Goal: Task Accomplishment & Management: Manage account settings

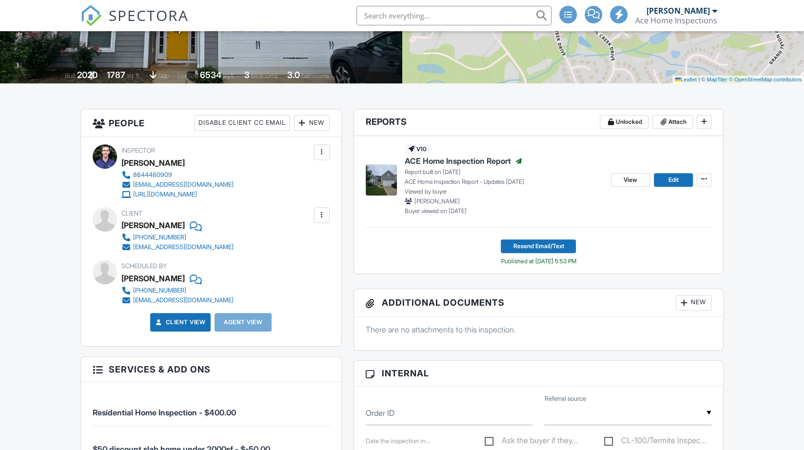
scroll to position [177, 0]
click at [702, 177] on icon at bounding box center [704, 179] width 6 height 7
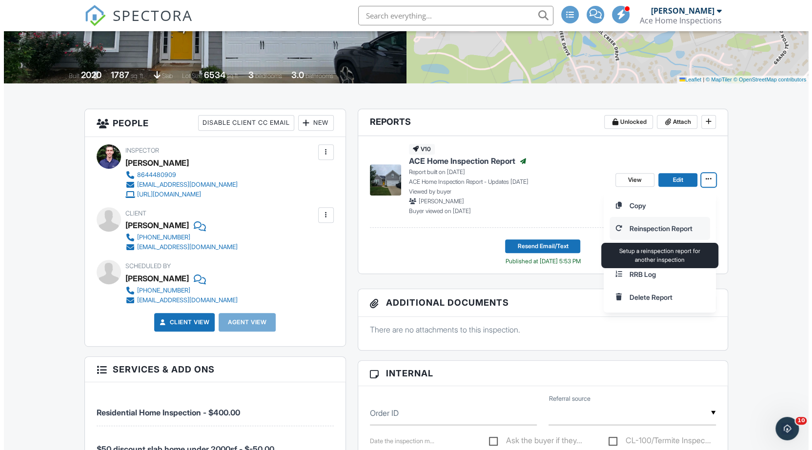
scroll to position [0, 0]
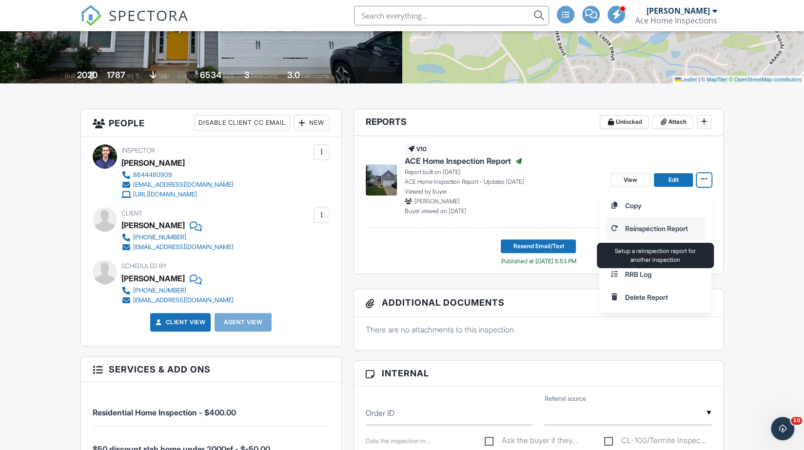
click at [660, 223] on input "Reinspection Report" at bounding box center [656, 229] width 100 height 22
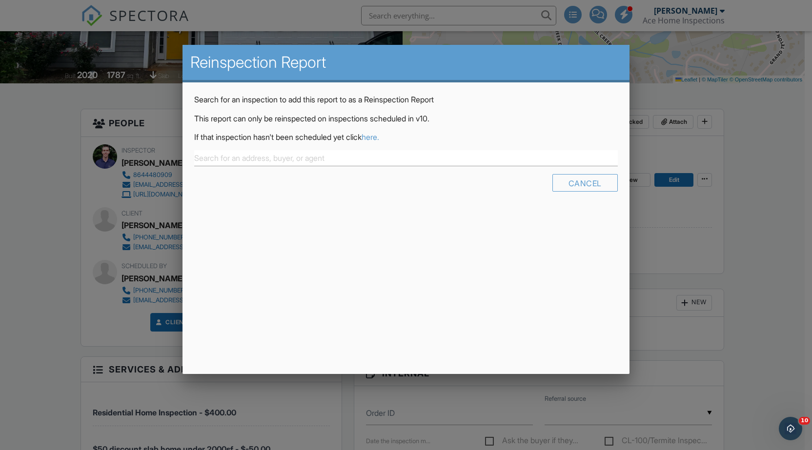
click at [379, 137] on link "here." at bounding box center [370, 137] width 18 height 10
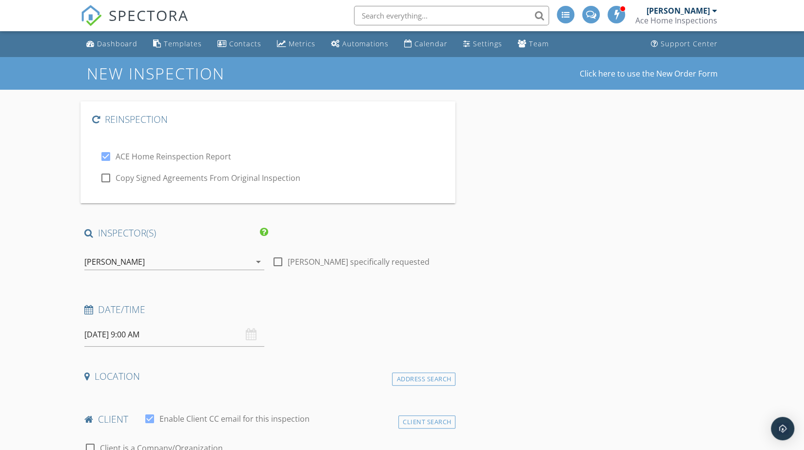
type input "[PERSON_NAME]"
type input "[EMAIL_ADDRESS][DOMAIN_NAME]"
type input "[PHONE_NUMBER]"
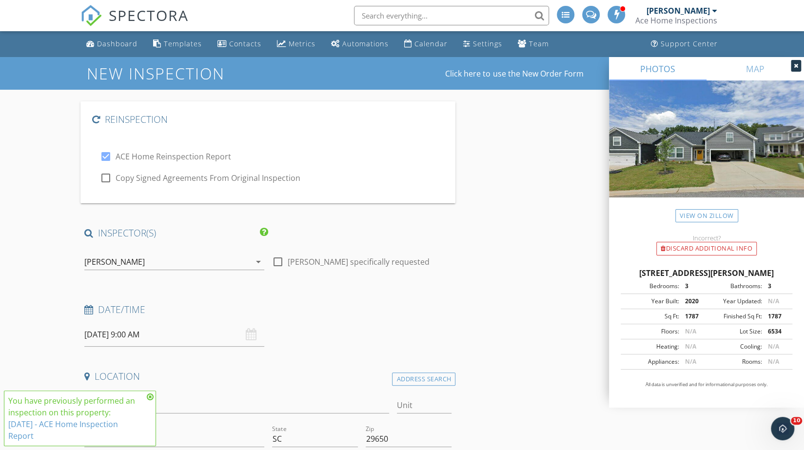
click at [130, 340] on input "09/29/2025 9:00 AM" at bounding box center [174, 335] width 180 height 24
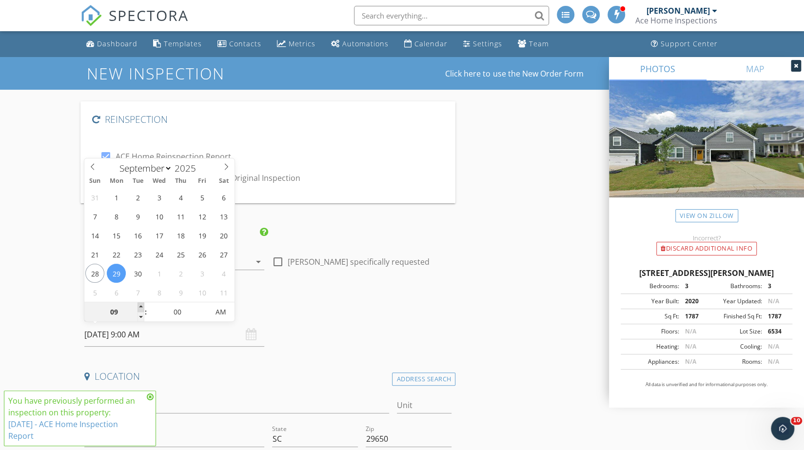
type input "10"
type input "09/29/2025 10:00 AM"
click at [140, 306] on span at bounding box center [141, 307] width 7 height 10
type input "11"
type input "09/29/2025 11:00 AM"
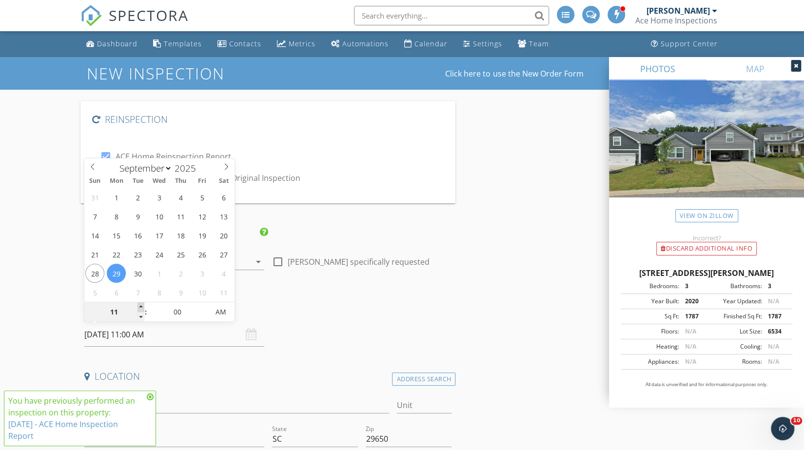
click at [140, 306] on span at bounding box center [141, 307] width 7 height 10
type input "12"
type input "09/29/2025 12:00 PM"
click at [140, 306] on span at bounding box center [141, 307] width 7 height 10
type input "01"
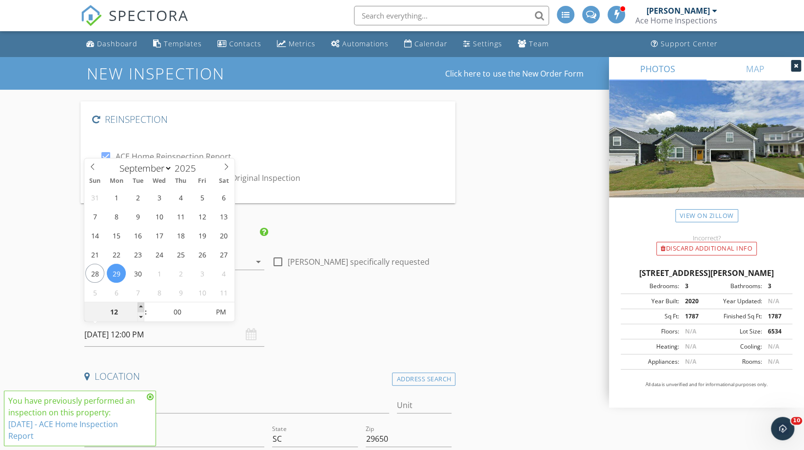
type input "09/29/2025 1:00 PM"
click at [140, 306] on span at bounding box center [141, 307] width 7 height 10
type input "02"
type input "09/29/2025 2:00 PM"
click at [140, 306] on span at bounding box center [141, 307] width 7 height 10
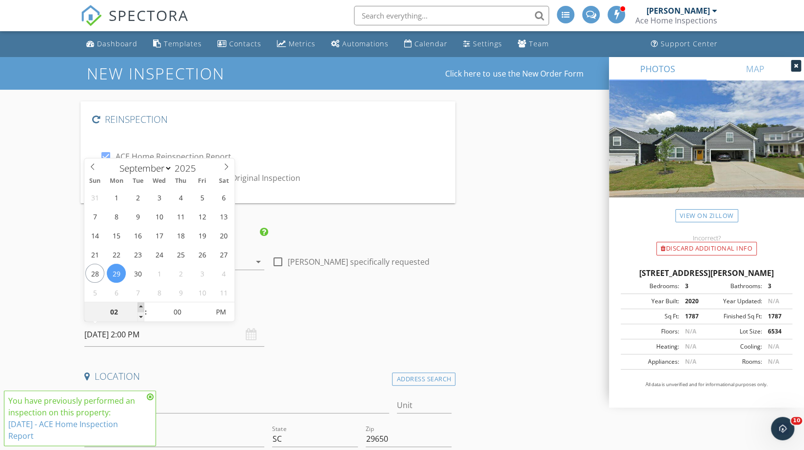
type input "03"
type input "09/29/2025 3:00 PM"
click at [140, 306] on span at bounding box center [141, 307] width 7 height 10
type input "04"
type input "[DATE] 4:00 PM"
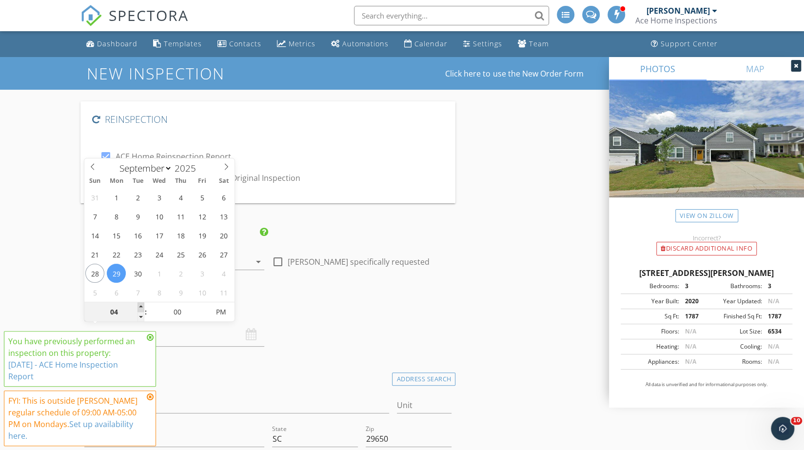
click at [140, 306] on span at bounding box center [141, 307] width 7 height 10
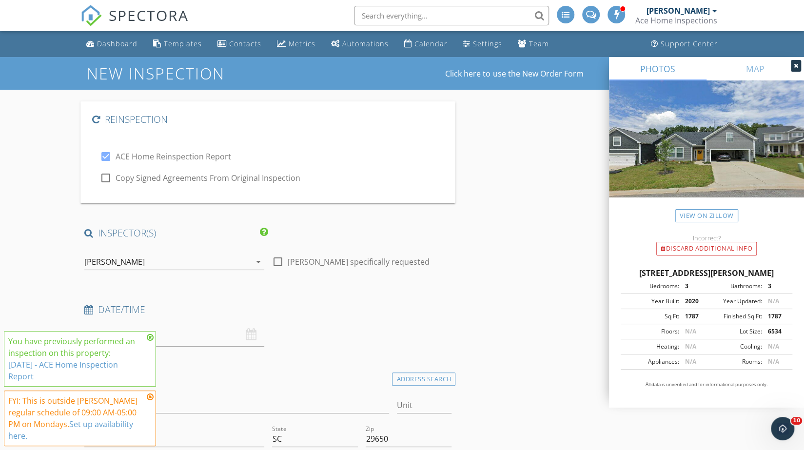
click at [343, 315] on h4 "Date/Time" at bounding box center [268, 309] width 368 height 13
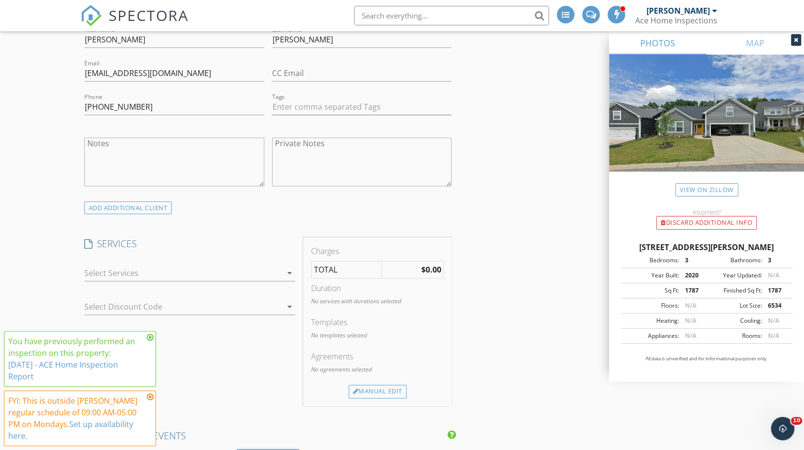
scroll to position [693, 0]
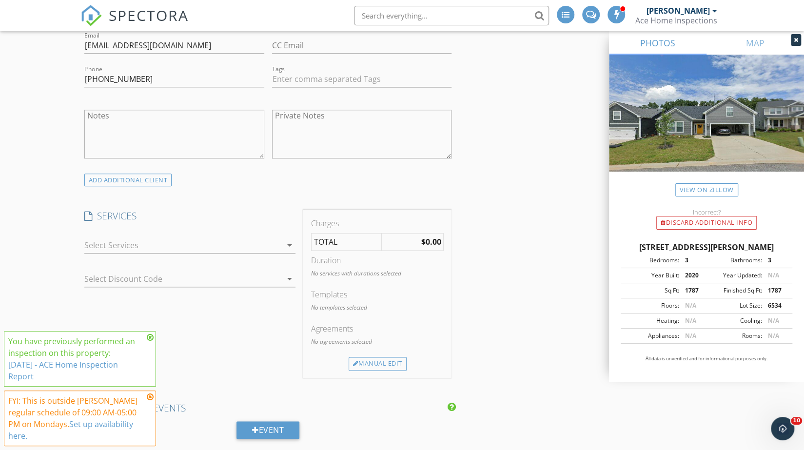
click at [288, 241] on icon "arrow_drop_down" at bounding box center [290, 246] width 12 height 12
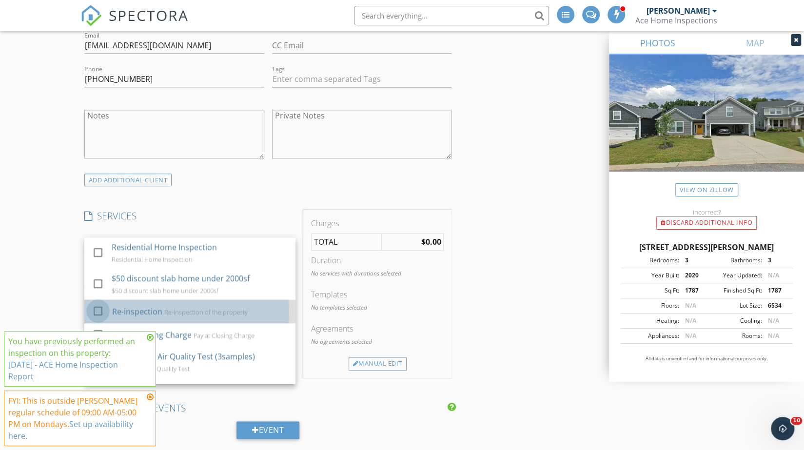
click at [100, 306] on div at bounding box center [98, 310] width 17 height 17
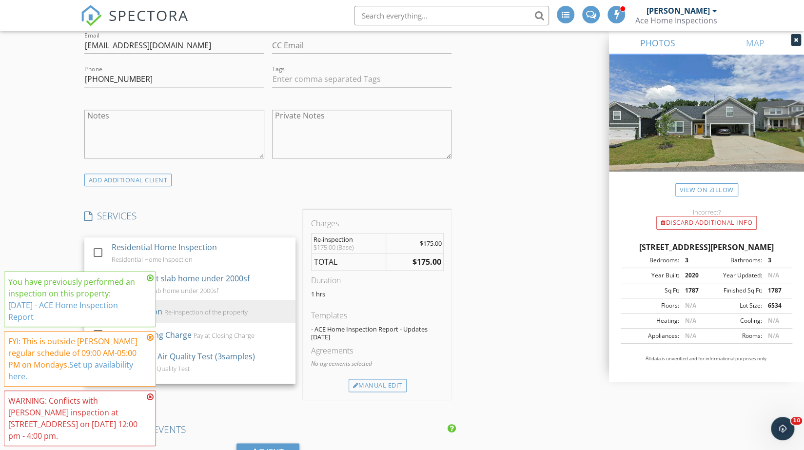
click at [148, 399] on icon at bounding box center [150, 397] width 7 height 8
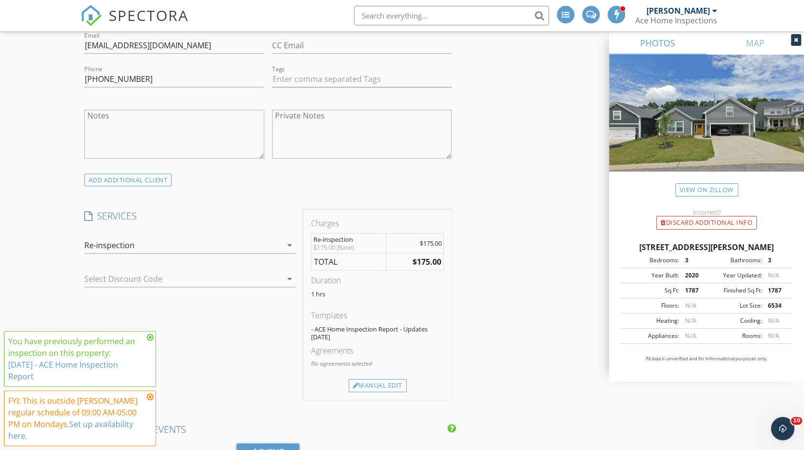
click at [150, 339] on icon at bounding box center [150, 338] width 7 height 8
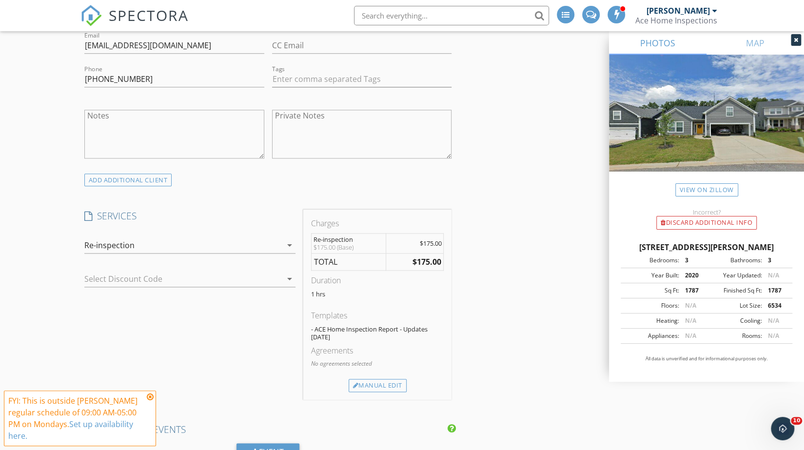
click at [149, 399] on icon at bounding box center [150, 397] width 7 height 8
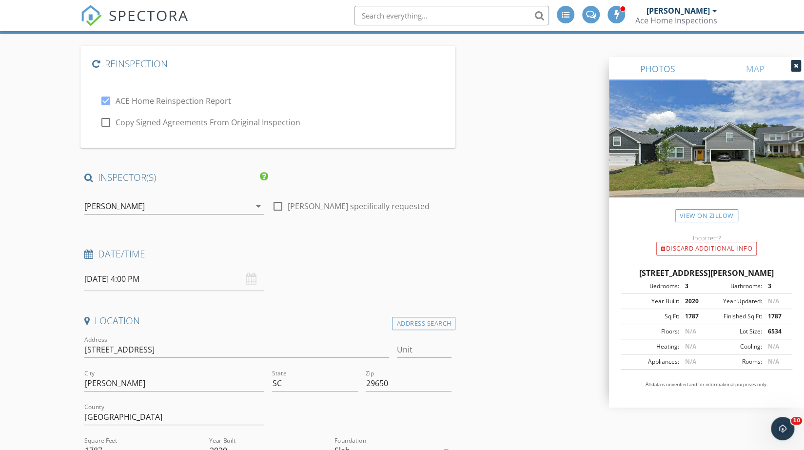
scroll to position [0, 0]
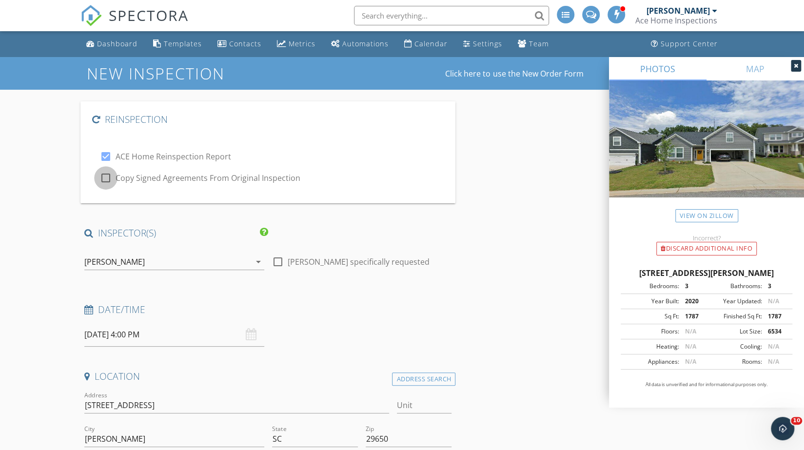
click at [102, 181] on div at bounding box center [106, 178] width 17 height 17
checkbox input "true"
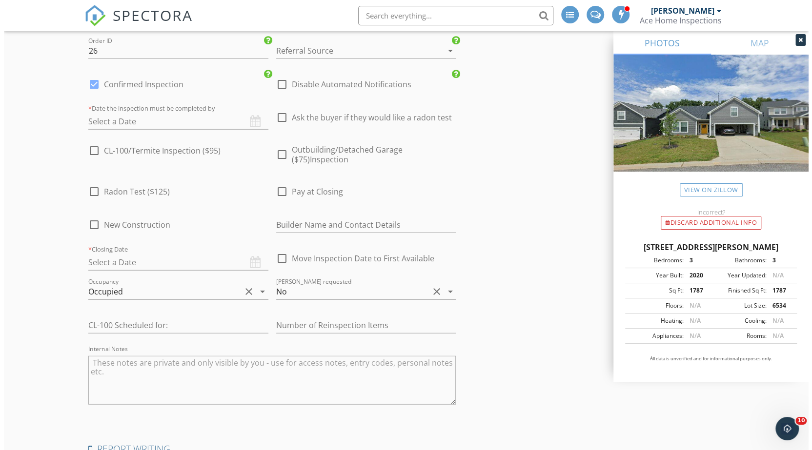
scroll to position [1758, 0]
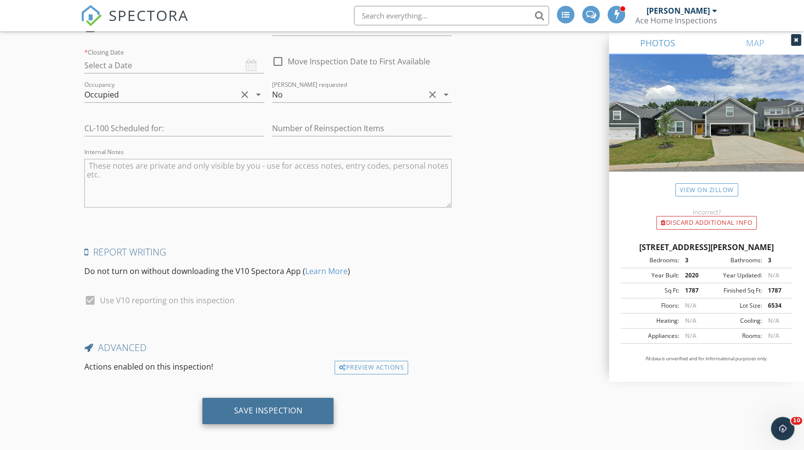
click at [254, 411] on div "Save Inspection" at bounding box center [268, 411] width 69 height 10
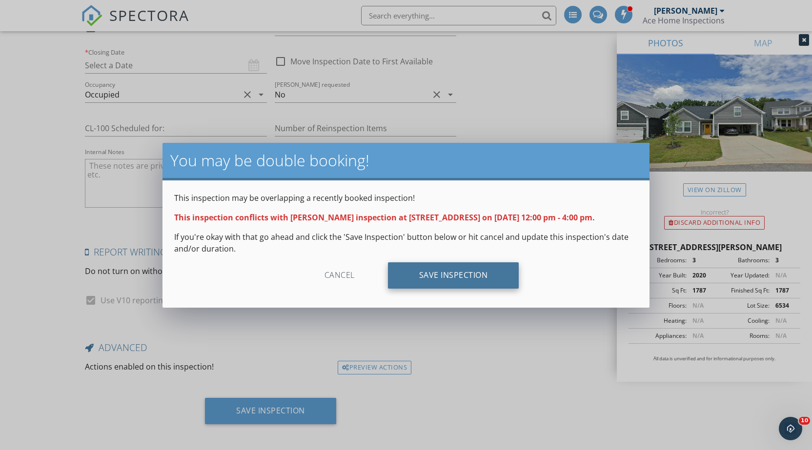
click at [425, 277] on div "Save Inspection" at bounding box center [453, 275] width 131 height 26
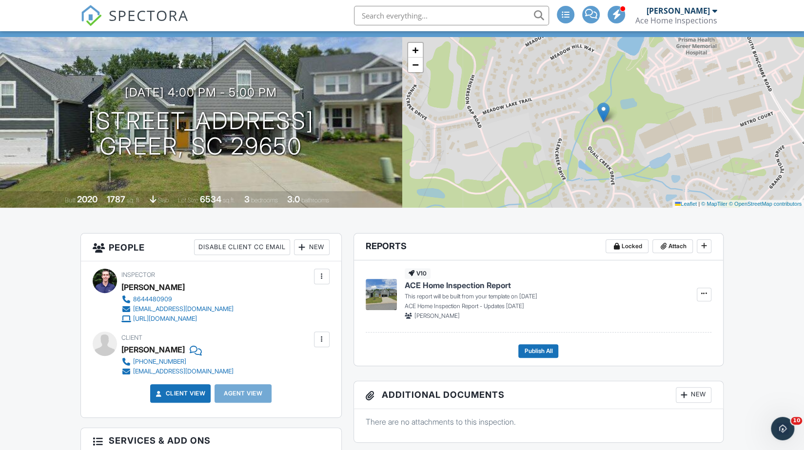
scroll to position [52, 0]
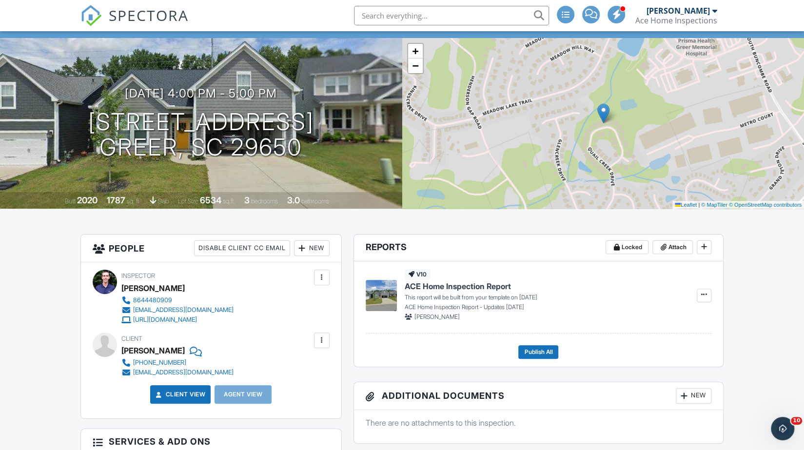
click at [445, 17] on input "text" at bounding box center [451, 16] width 195 height 20
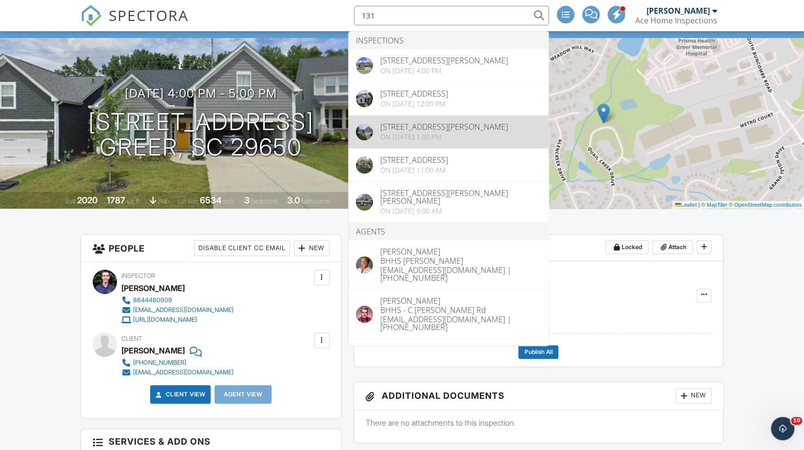
type input "131"
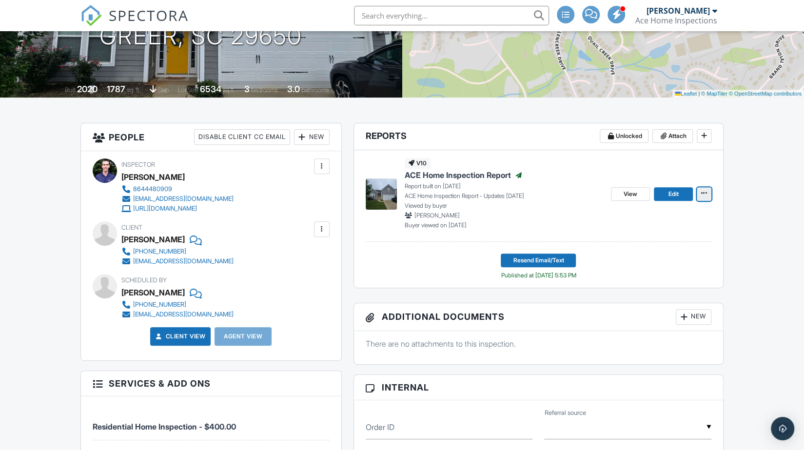
click at [702, 190] on icon at bounding box center [704, 193] width 6 height 7
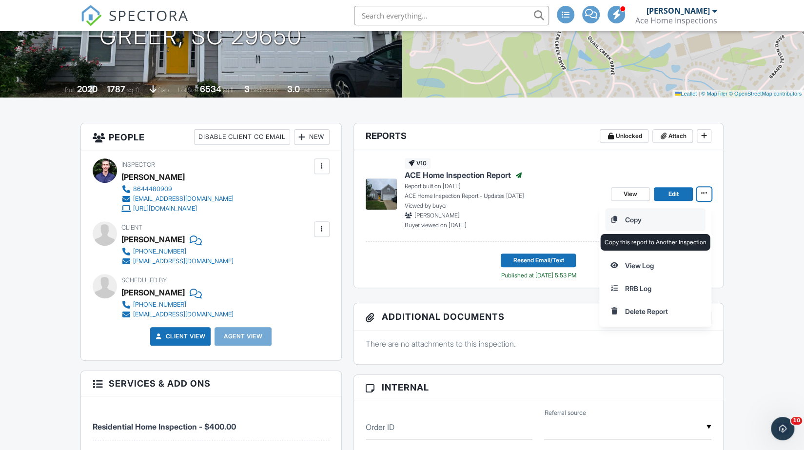
click at [650, 218] on input "Copy" at bounding box center [656, 220] width 100 height 22
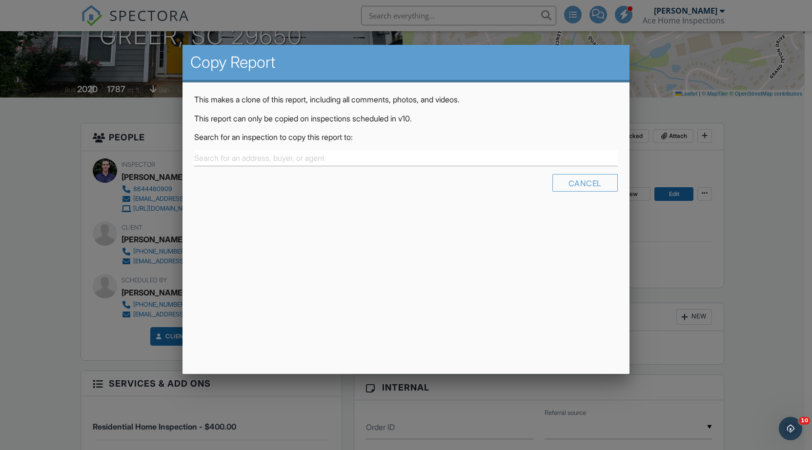
click at [360, 150] on div "This makes a clone of this report, including all comments, photos, and videos. …" at bounding box center [405, 146] width 446 height 128
click at [344, 154] on input "text" at bounding box center [405, 158] width 423 height 16
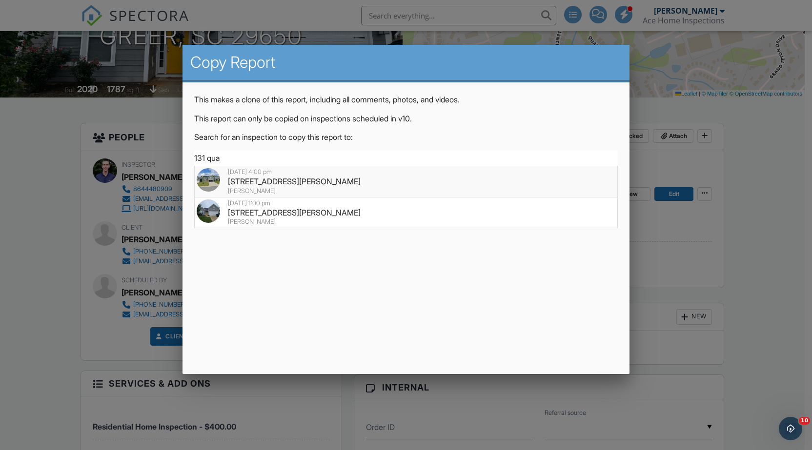
click at [335, 178] on div "131 Quail Creek Dr, Greer, SC 29650" at bounding box center [406, 181] width 418 height 11
type input "131 Quail Creek Dr, Greer, SC 29650"
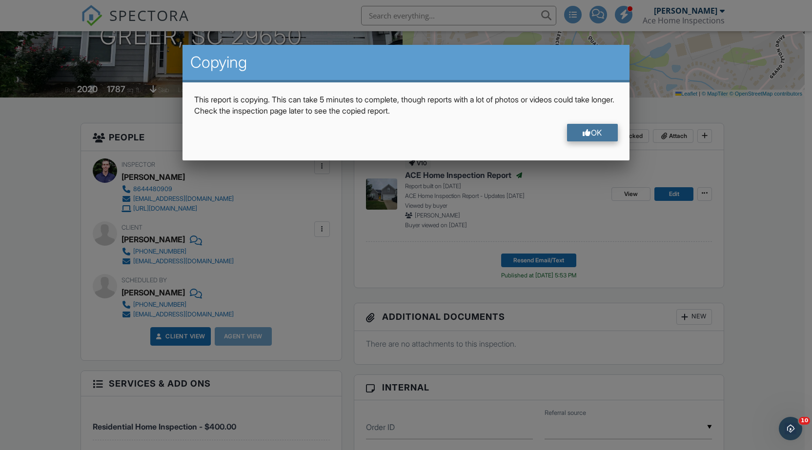
click at [584, 131] on div at bounding box center [586, 133] width 8 height 8
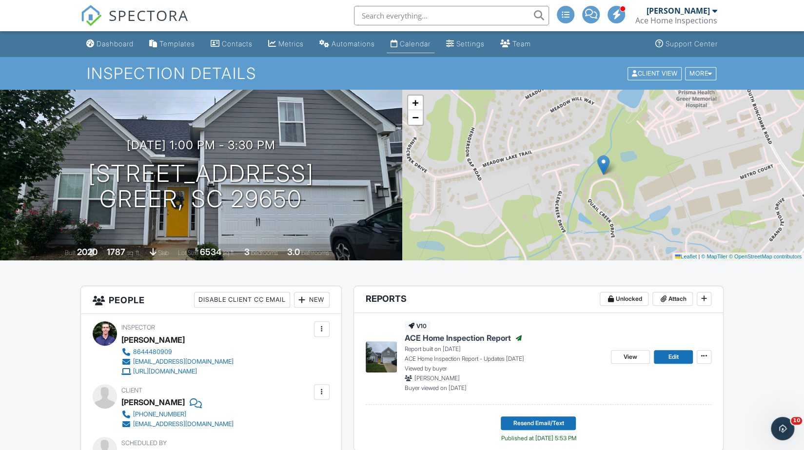
click at [427, 46] on div "Calendar" at bounding box center [415, 44] width 31 height 8
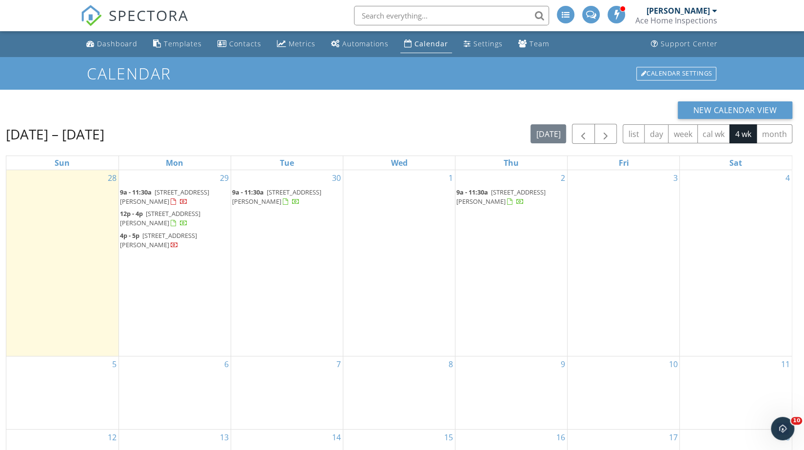
click at [197, 232] on span "[STREET_ADDRESS][PERSON_NAME]" at bounding box center [158, 240] width 77 height 18
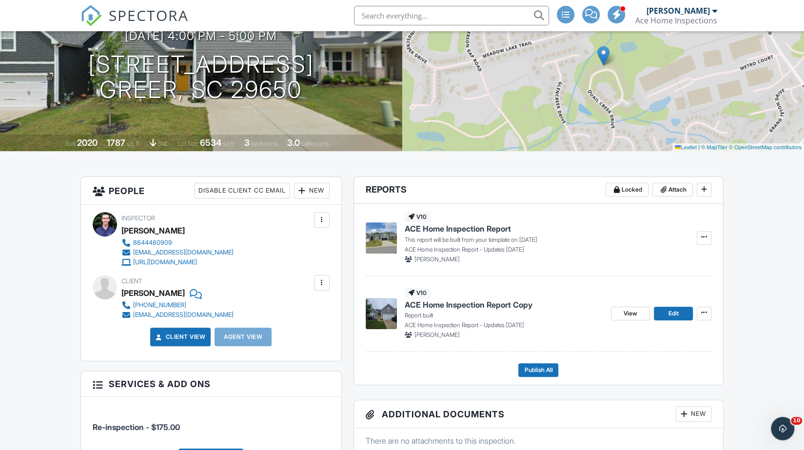
click at [479, 226] on span "ACE Home Inspection Report" at bounding box center [458, 228] width 106 height 11
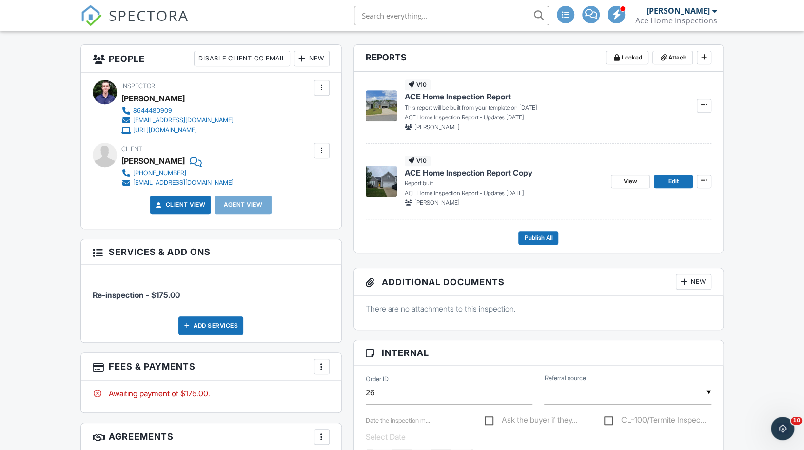
scroll to position [240, 0]
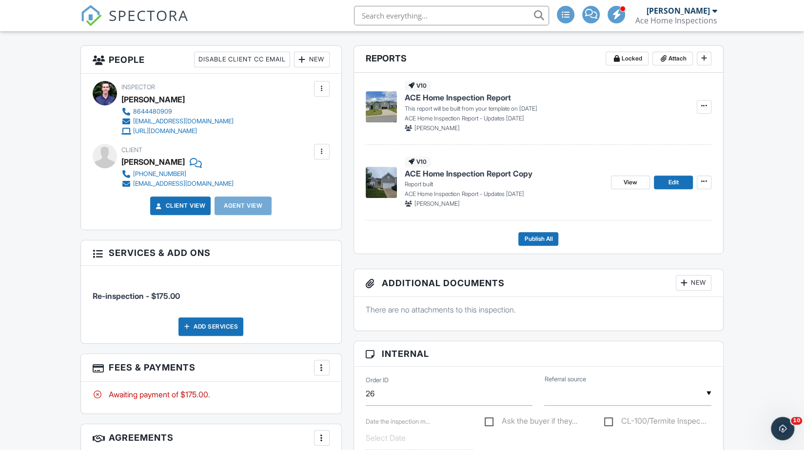
click at [476, 99] on span "ACE Home Inspection Report" at bounding box center [458, 97] width 106 height 11
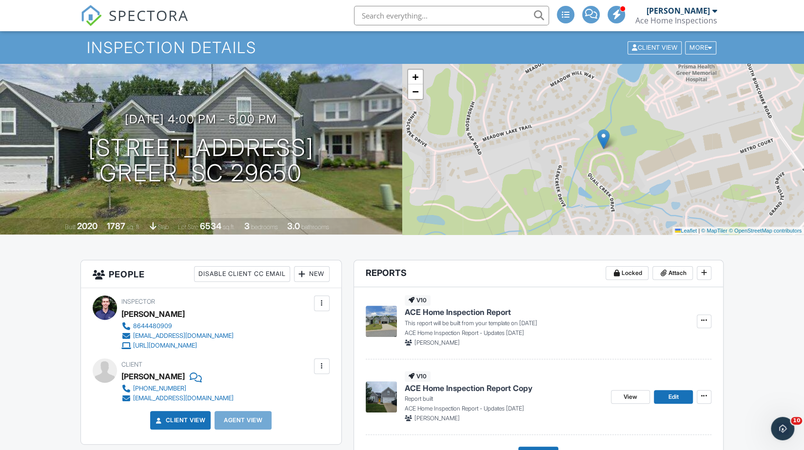
click at [464, 389] on span "ACE Home Inspection Report Copy" at bounding box center [469, 388] width 128 height 11
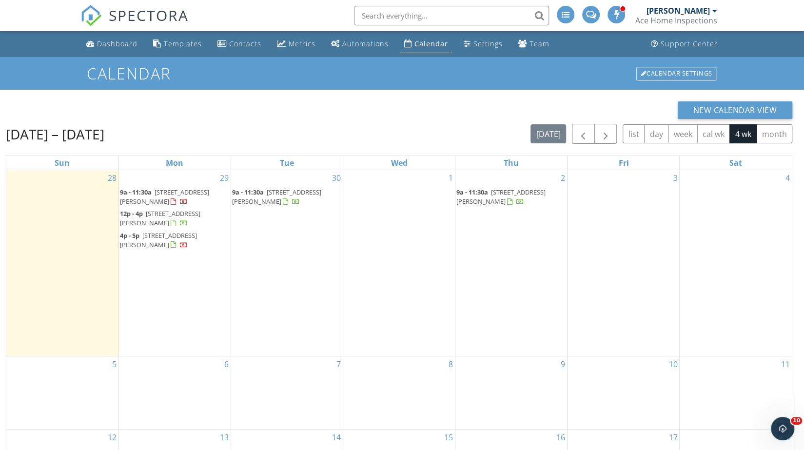
click at [181, 235] on span "[STREET_ADDRESS][PERSON_NAME]" at bounding box center [158, 240] width 77 height 18
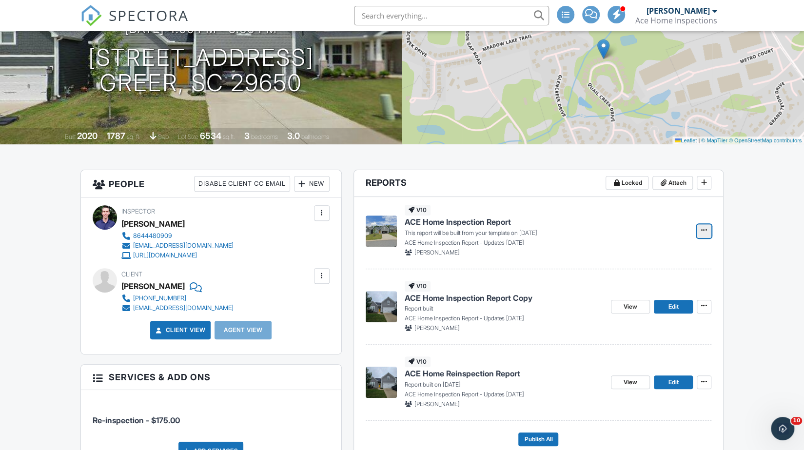
click at [706, 234] on span at bounding box center [705, 230] width 10 height 10
click at [648, 279] on input "Delete Report" at bounding box center [656, 280] width 100 height 22
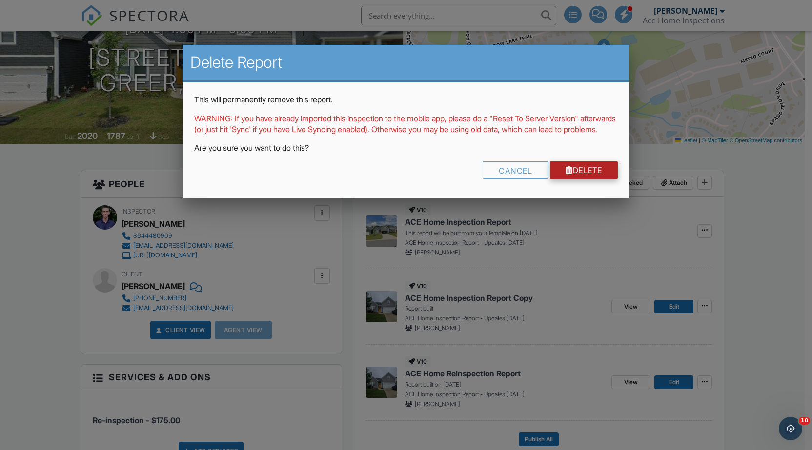
click at [601, 179] on link "Delete" at bounding box center [584, 170] width 68 height 18
